Goal: Check status: Check status

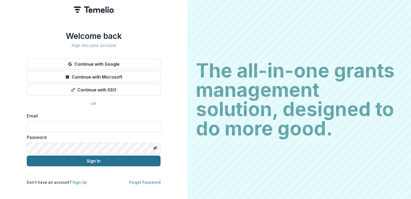
type input "**********"
click at [138, 159] on button "Sign In" at bounding box center [94, 160] width 134 height 11
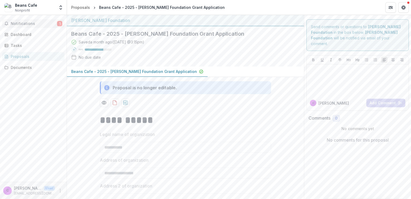
click at [32, 25] on span "Notifications" at bounding box center [34, 23] width 46 height 5
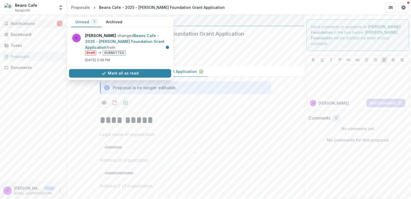
click at [89, 24] on button "Unread 1" at bounding box center [86, 22] width 31 height 10
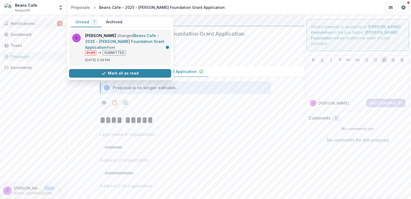
click at [136, 45] on link "Beans Cafe - 2025 - [PERSON_NAME] Foundation Grant Application" at bounding box center [124, 41] width 79 height 16
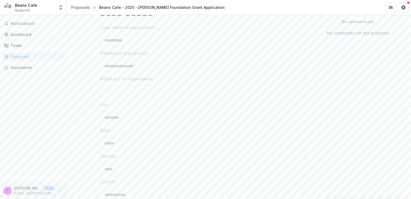
scroll to position [86, 0]
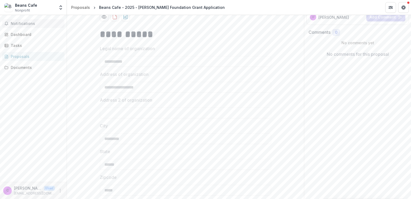
click at [19, 25] on span "Notifications" at bounding box center [37, 23] width 52 height 5
click at [16, 39] on link "Dashboard" at bounding box center [33, 34] width 62 height 9
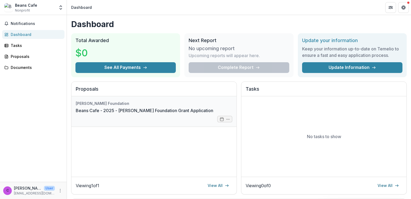
click at [165, 108] on link "Beans Cafe - 2025 - [PERSON_NAME] Foundation Grant Application" at bounding box center [145, 110] width 138 height 6
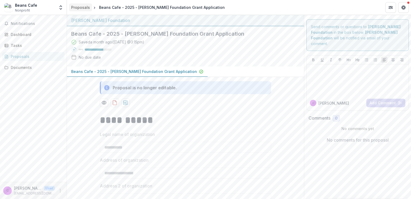
click at [83, 7] on div "Proposals" at bounding box center [80, 8] width 19 height 6
